Goal: Check status: Check status

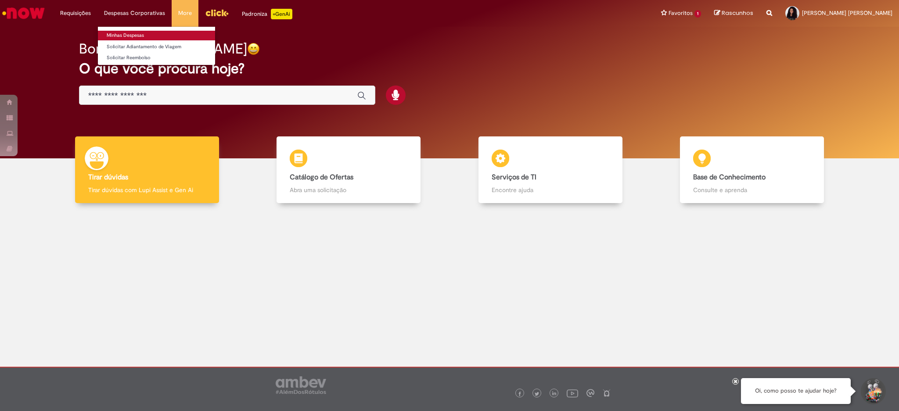
click at [130, 38] on link "Minhas Despesas" at bounding box center [156, 36] width 117 height 10
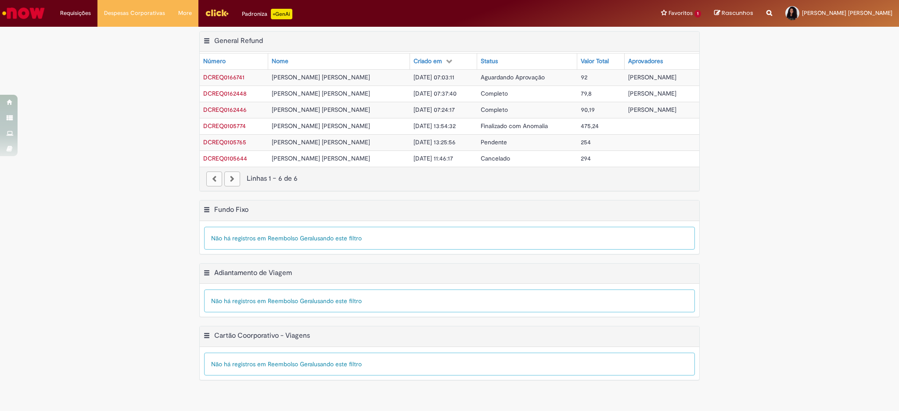
click at [145, 166] on div "Exportar como PDF Exportar como Excel Exportar como CSV General Refund Tabela -…" at bounding box center [449, 115] width 899 height 169
click at [84, 34] on link "Exibir Todas as Solicitações" at bounding box center [102, 36] width 97 height 10
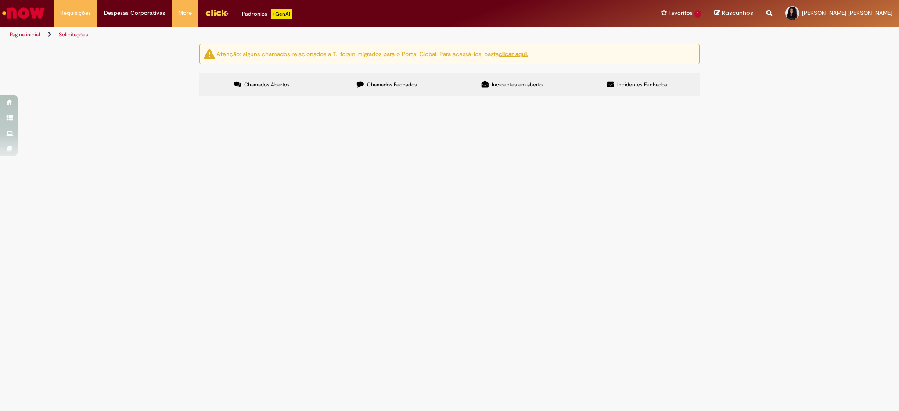
click at [408, 85] on span "Chamados Fechados" at bounding box center [392, 84] width 50 height 7
click at [0, 0] on span "Placas de PVC para comunicação da fábrica" at bounding box center [0, 0] width 0 height 0
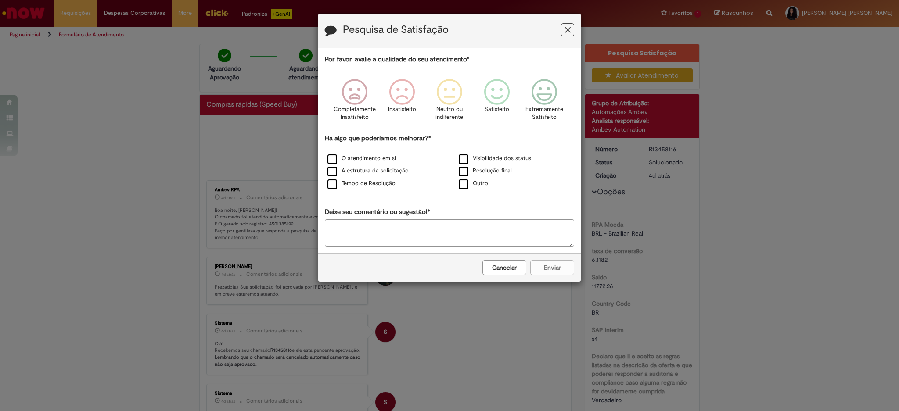
click at [498, 275] on button "Cancelar" at bounding box center [505, 267] width 44 height 15
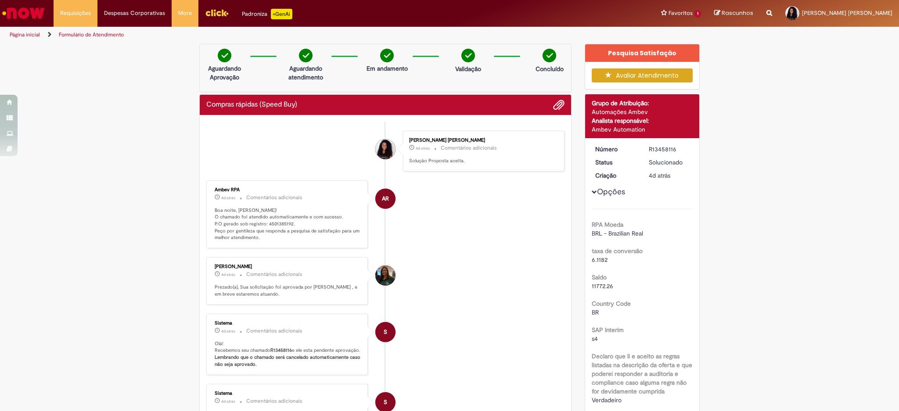
click at [403, 305] on li "[PERSON_NAME] 4d atrás 4 dias atrás Comentários adicionais Prezado(a), Sua soli…" at bounding box center [385, 281] width 358 height 48
drag, startPoint x: 287, startPoint y: 227, endPoint x: 261, endPoint y: 228, distance: 25.5
click at [261, 228] on p "Boa noite, [PERSON_NAME]! O chamado foi atendido automaticamente e com sucesso.…" at bounding box center [288, 224] width 146 height 35
click at [443, 260] on ul "[PERSON_NAME] [PERSON_NAME] 4d atrás 4 dias atrás Comentários adicionais Soluçã…" at bounding box center [385, 349] width 358 height 454
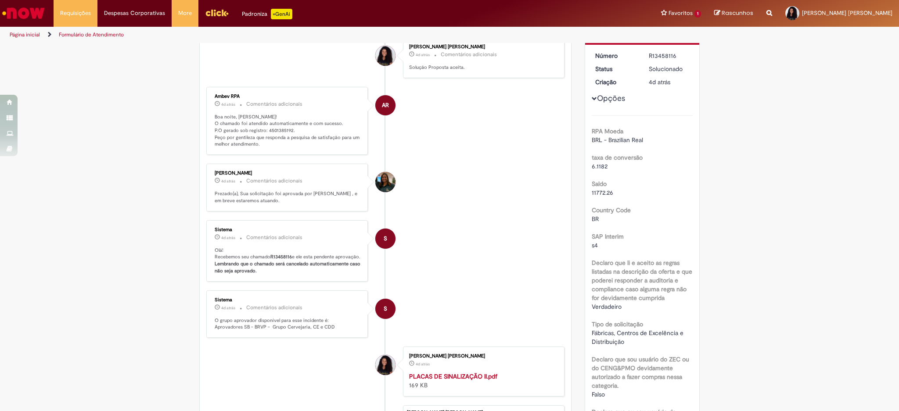
scroll to position [70, 0]
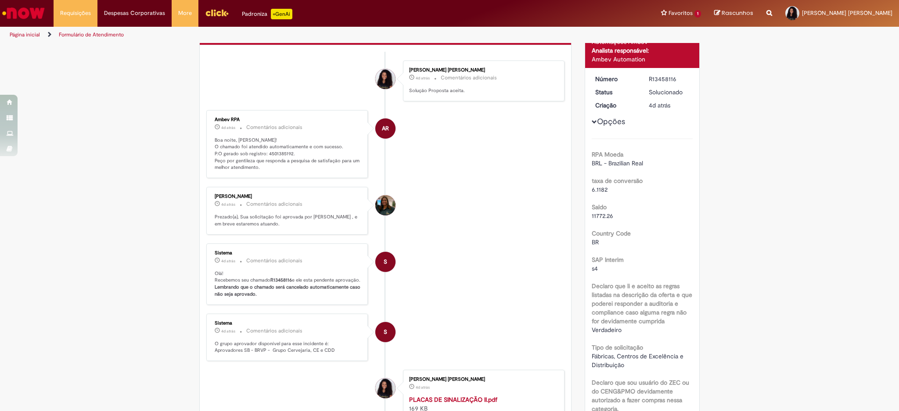
click at [272, 151] on p "Boa noite, [PERSON_NAME]! O chamado foi atendido automaticamente e com sucesso.…" at bounding box center [288, 154] width 146 height 35
copy p "4501385192"
